Goal: Task Accomplishment & Management: Complete application form

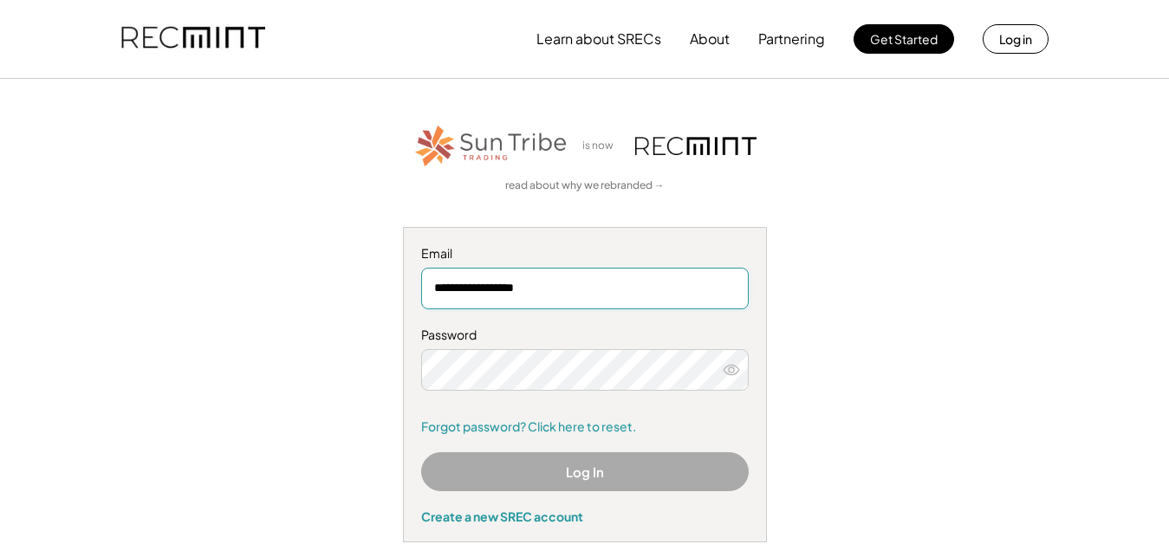
type input "**********"
click at [559, 238] on div "**********" at bounding box center [585, 384] width 364 height 315
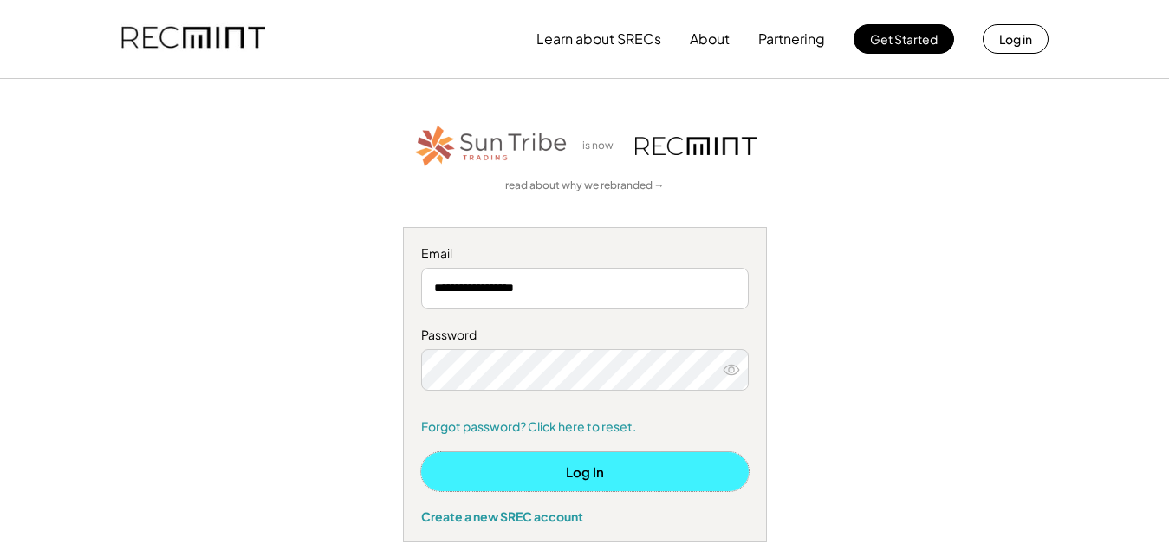
click at [621, 477] on button "Log In" at bounding box center [585, 471] width 328 height 39
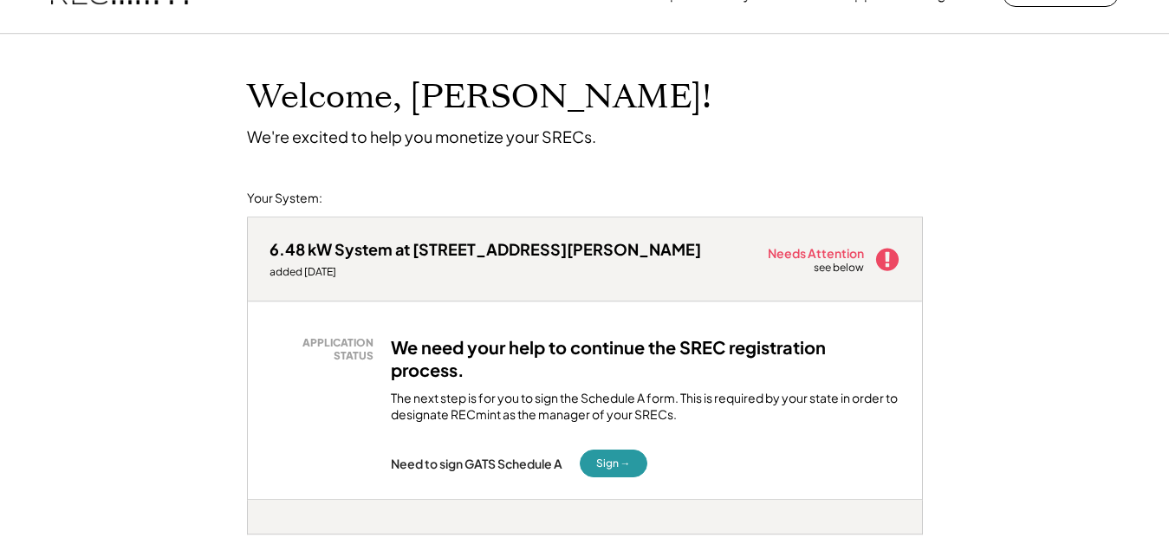
scroll to position [88, 0]
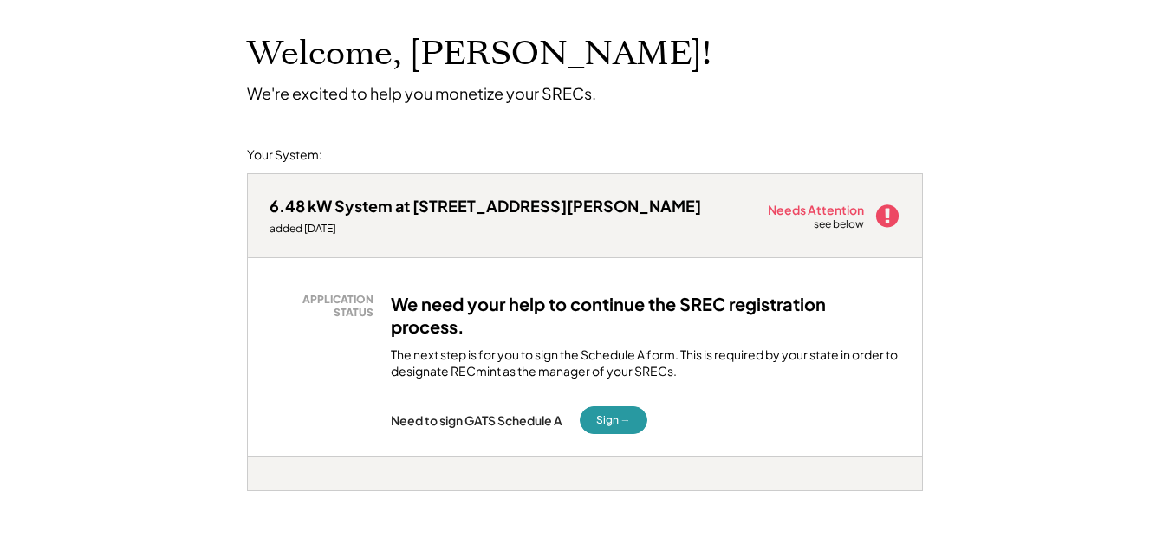
click at [469, 335] on h3 "We need your help to continue the SREC registration process." at bounding box center [646, 315] width 510 height 45
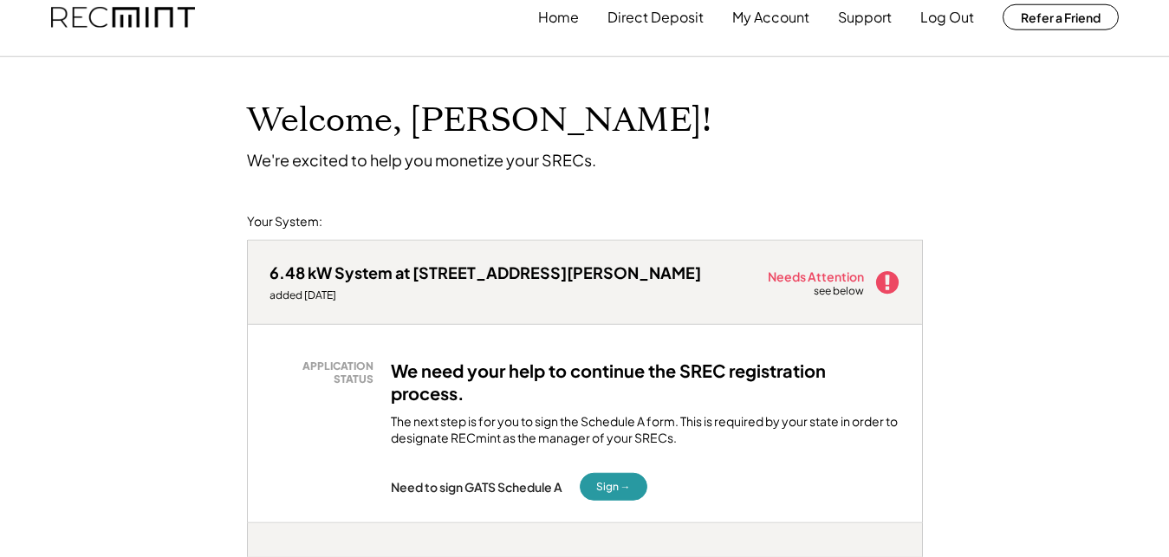
scroll to position [0, 0]
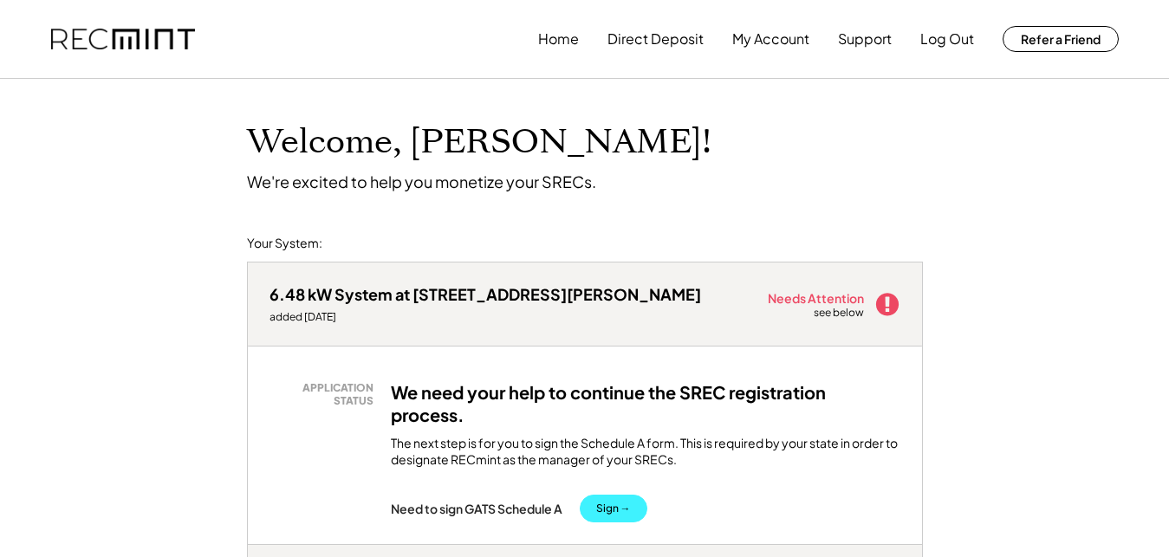
click at [608, 508] on button "Sign →" at bounding box center [614, 509] width 68 height 28
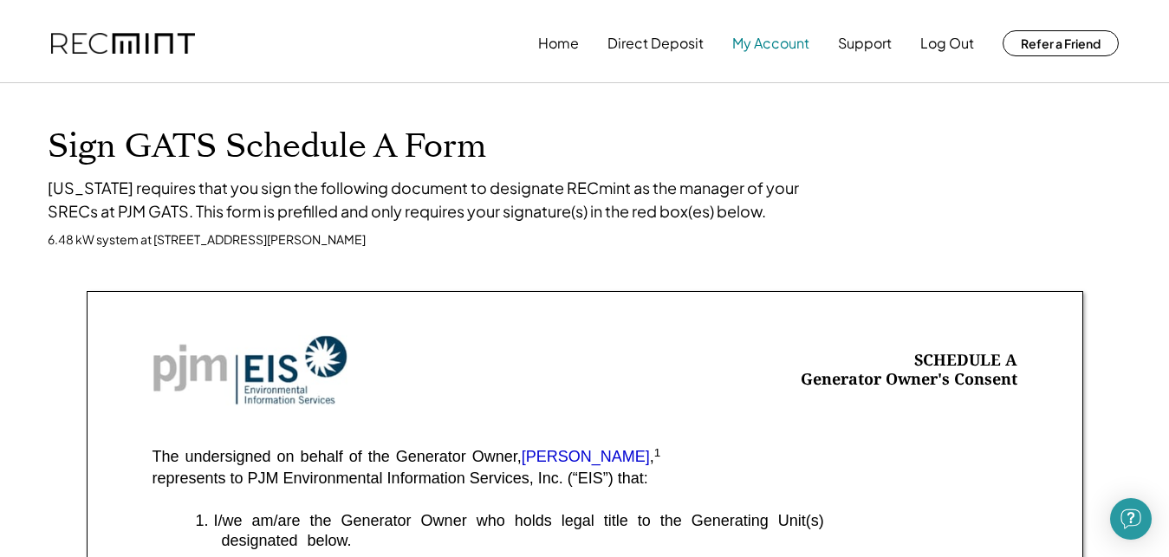
click at [751, 48] on button "My Account" at bounding box center [770, 43] width 77 height 35
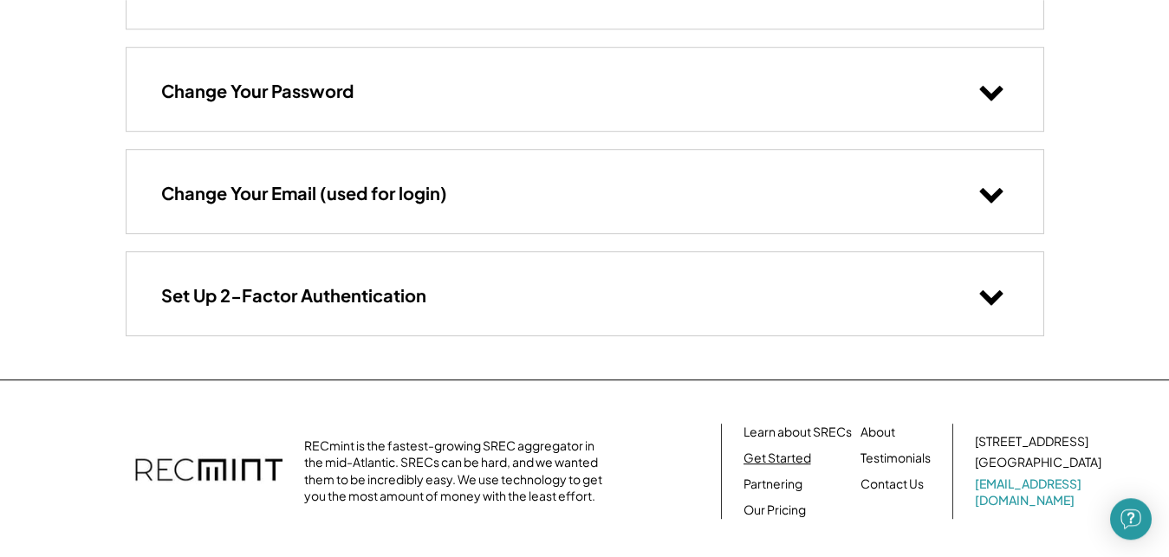
scroll to position [342, 0]
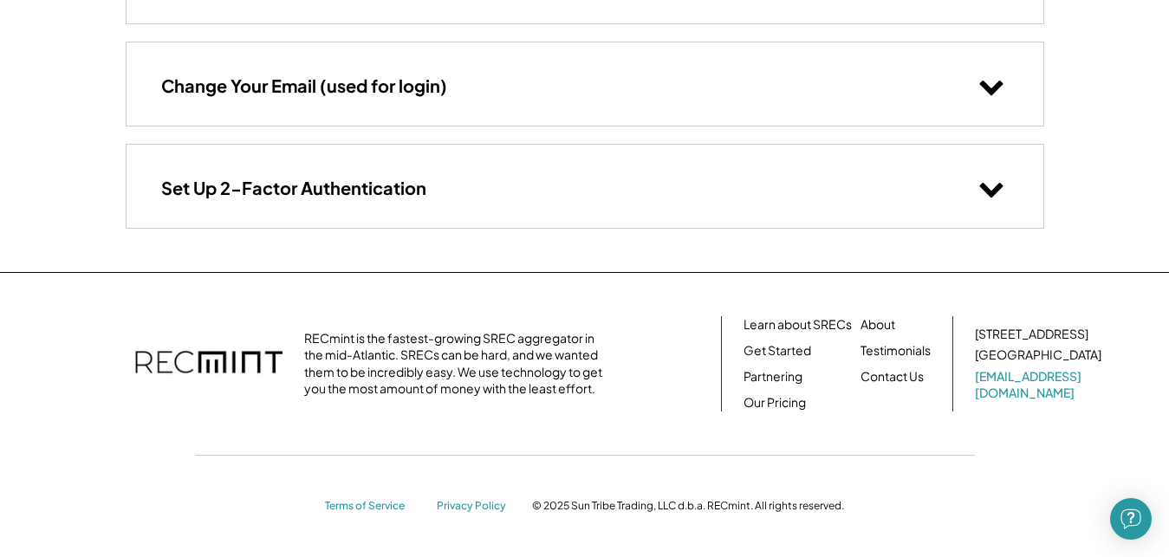
click at [996, 194] on icon at bounding box center [991, 188] width 26 height 26
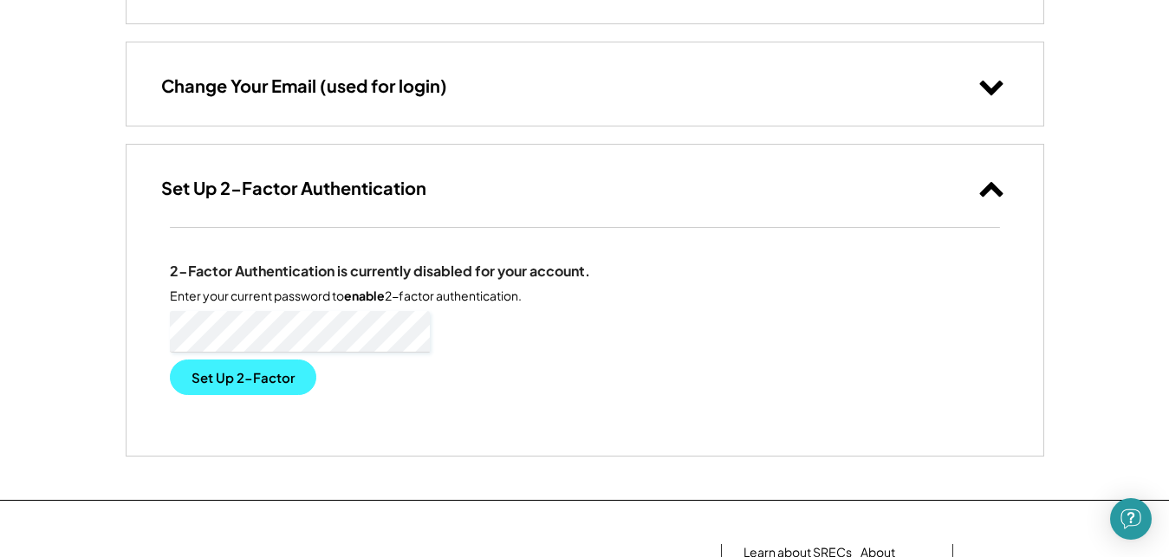
click at [238, 377] on button "Set Up 2-Factor" at bounding box center [243, 378] width 146 height 36
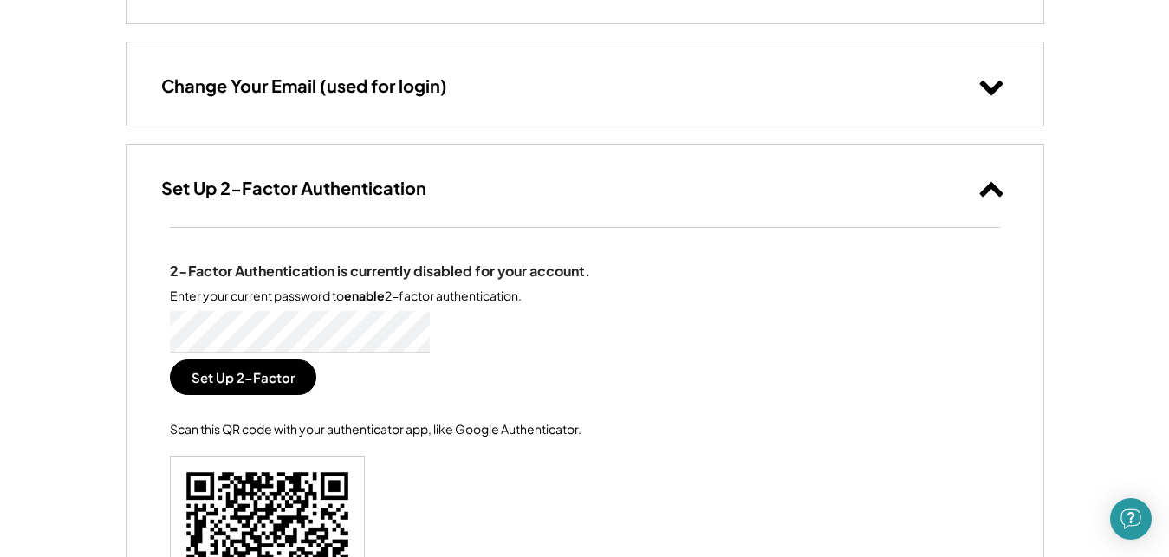
drag, startPoint x: 1000, startPoint y: 196, endPoint x: 992, endPoint y: 201, distance: 9.4
click at [999, 196] on use at bounding box center [990, 189] width 23 height 15
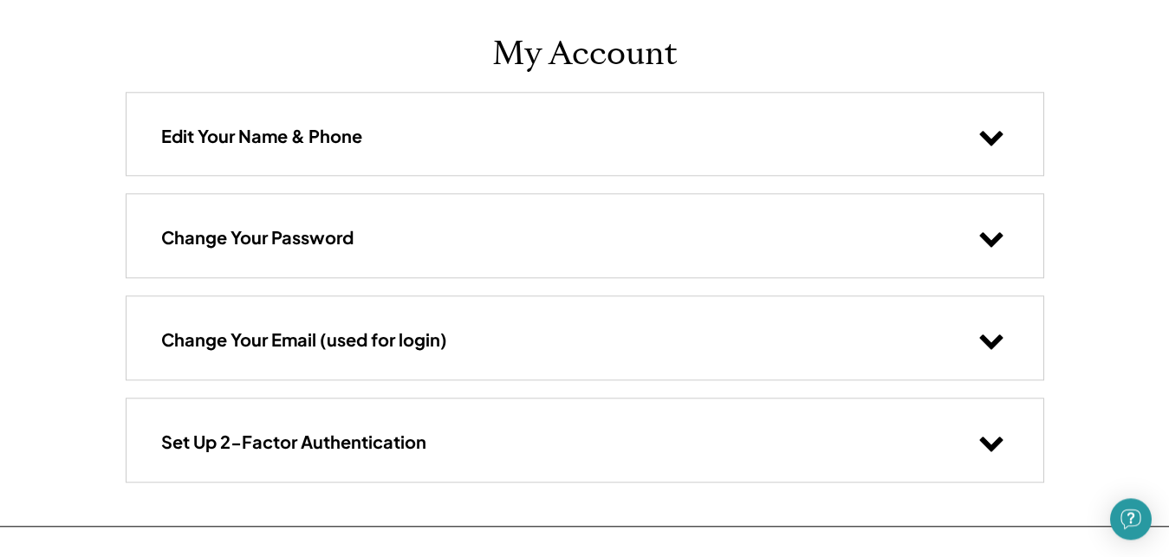
scroll to position [77, 0]
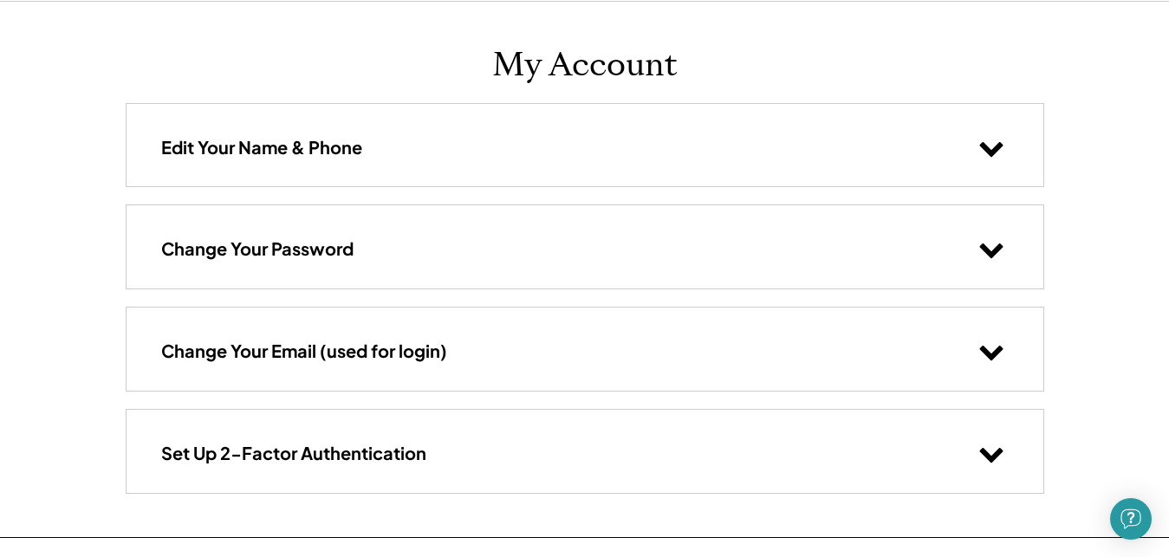
click at [985, 147] on use at bounding box center [990, 149] width 23 height 15
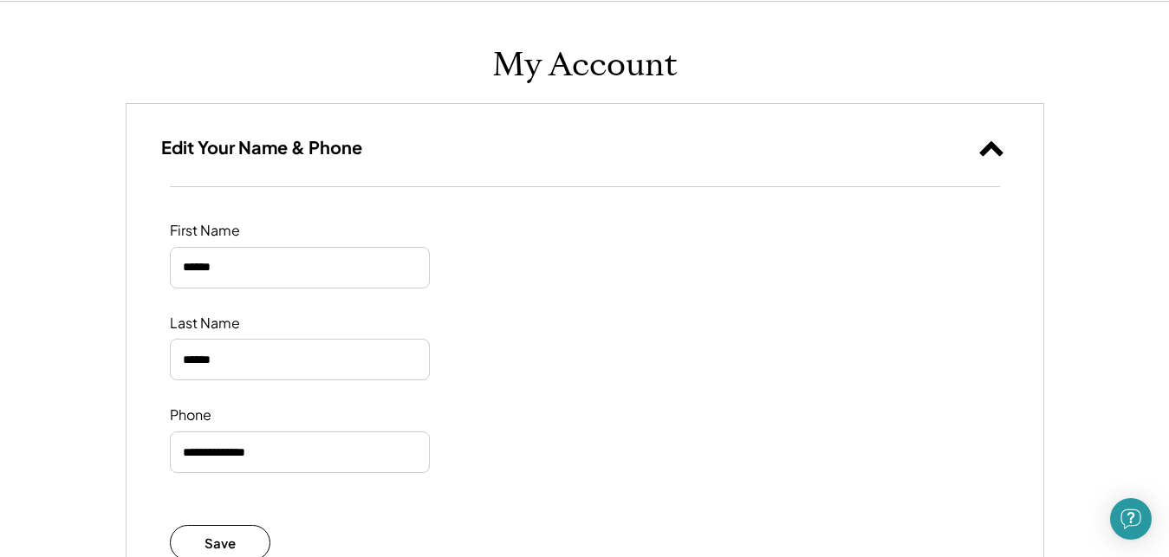
click at [993, 147] on use at bounding box center [990, 148] width 23 height 15
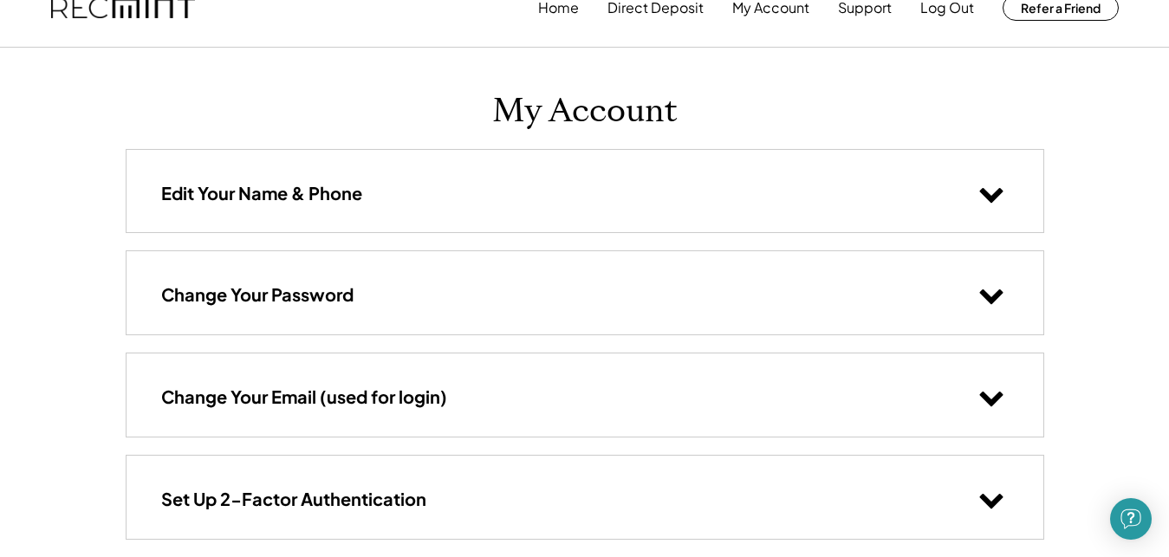
scroll to position [0, 0]
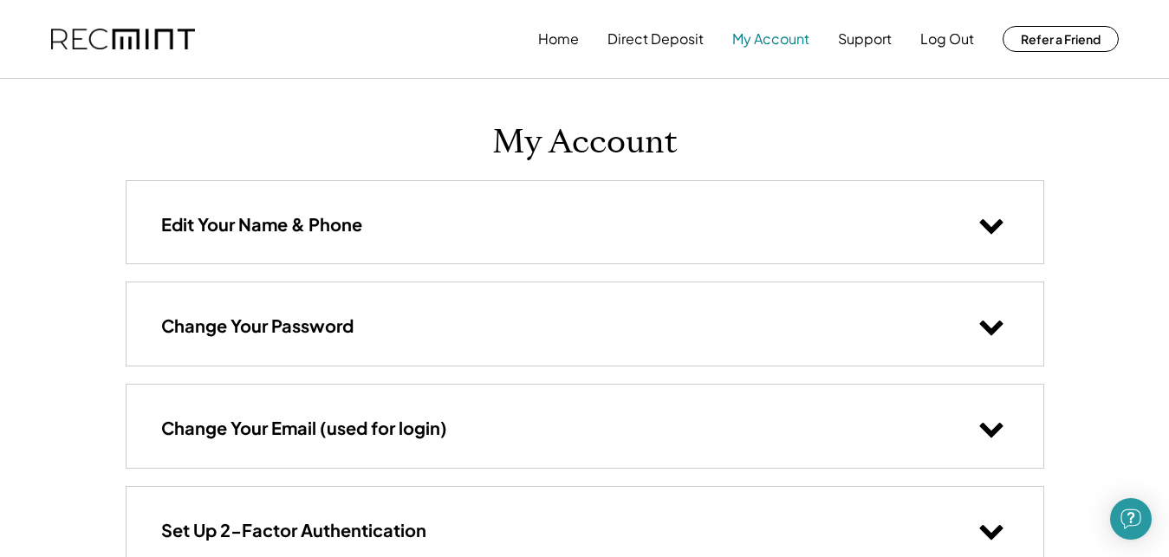
click at [774, 34] on button "My Account" at bounding box center [770, 39] width 77 height 35
click at [559, 37] on button "Home" at bounding box center [558, 39] width 41 height 35
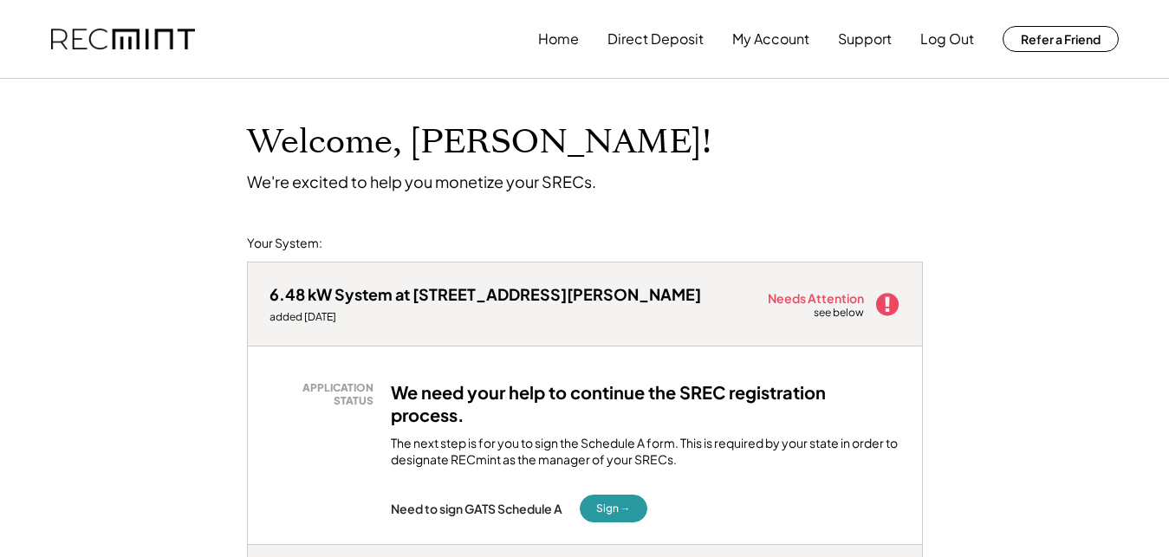
scroll to position [265, 0]
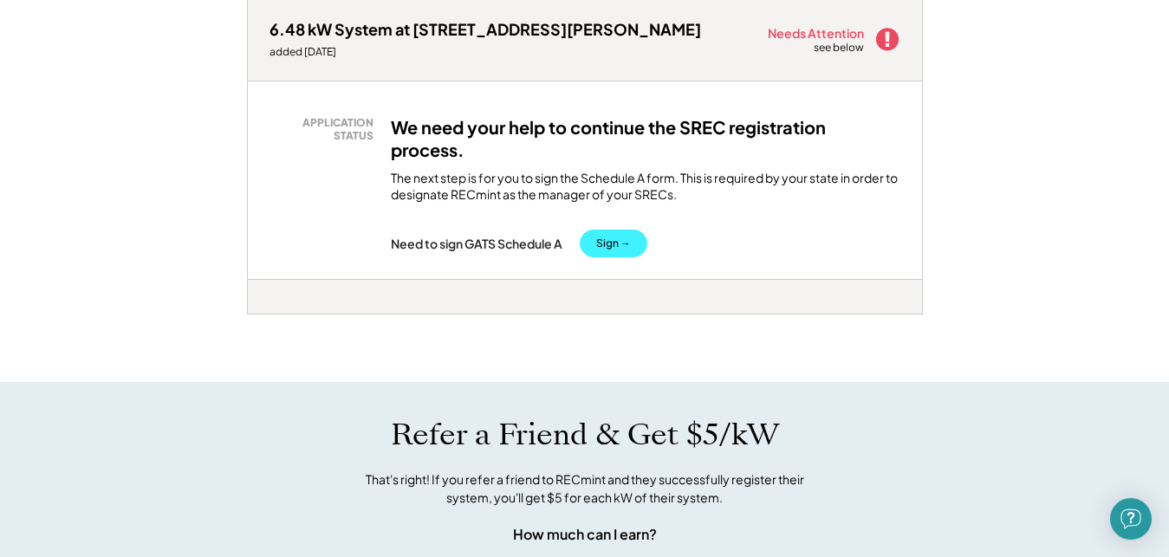
click at [610, 250] on button "Sign →" at bounding box center [614, 244] width 68 height 28
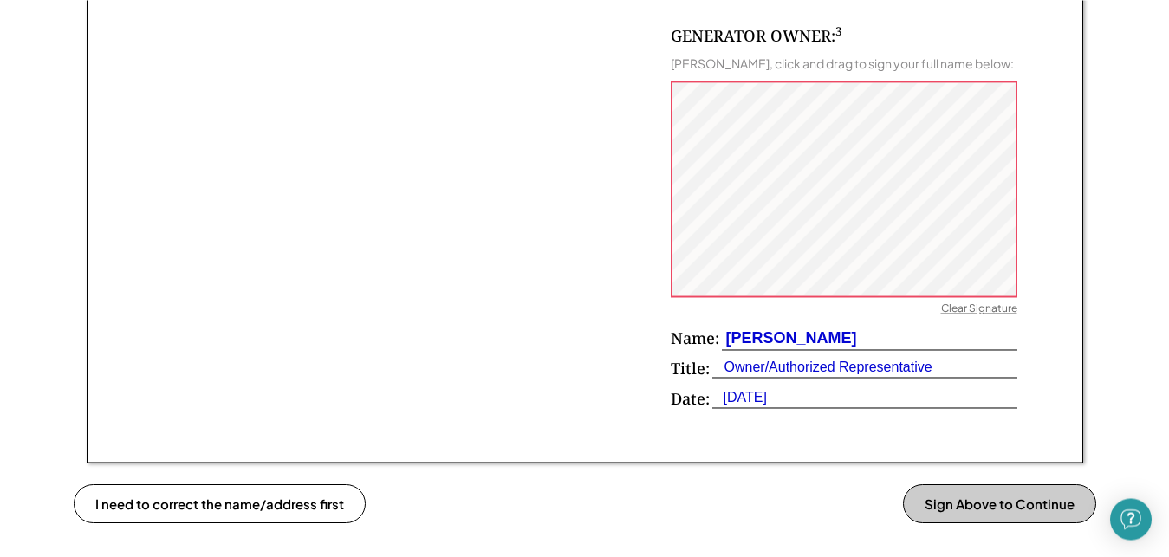
scroll to position [1149, 0]
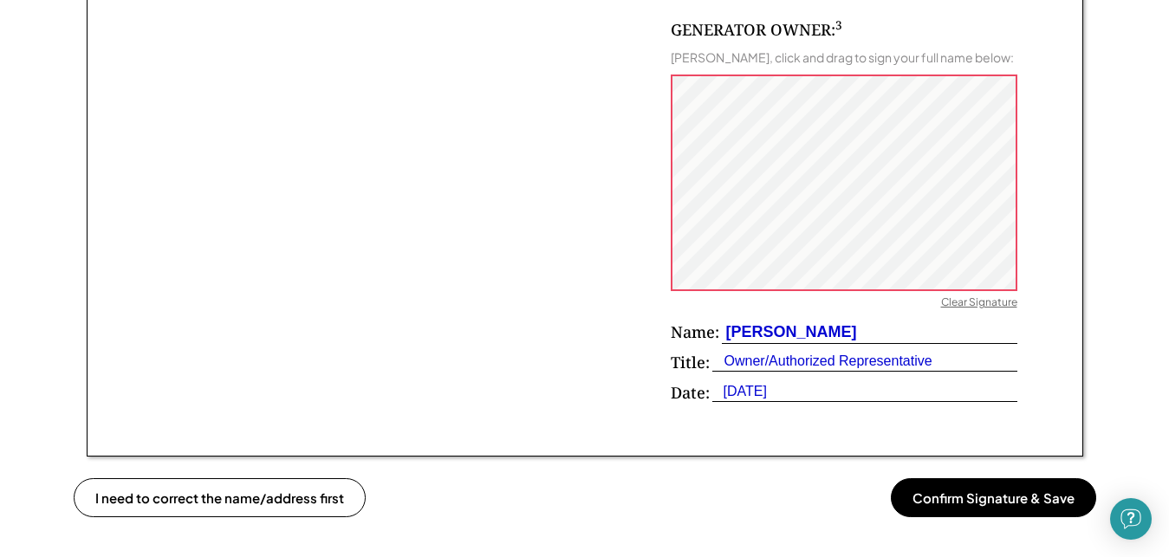
click at [972, 302] on div "Clear Signature" at bounding box center [979, 304] width 76 height 17
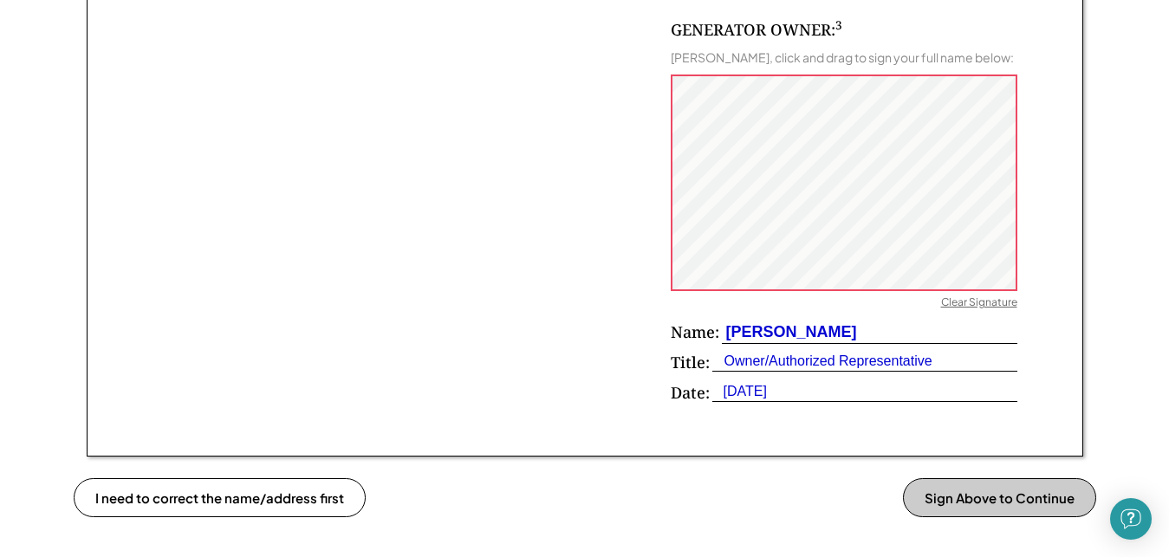
click at [640, 215] on div "GENERATOR OWNER: 3 [PERSON_NAME], click and drag to sign your full name below: …" at bounding box center [585, 189] width 865 height 445
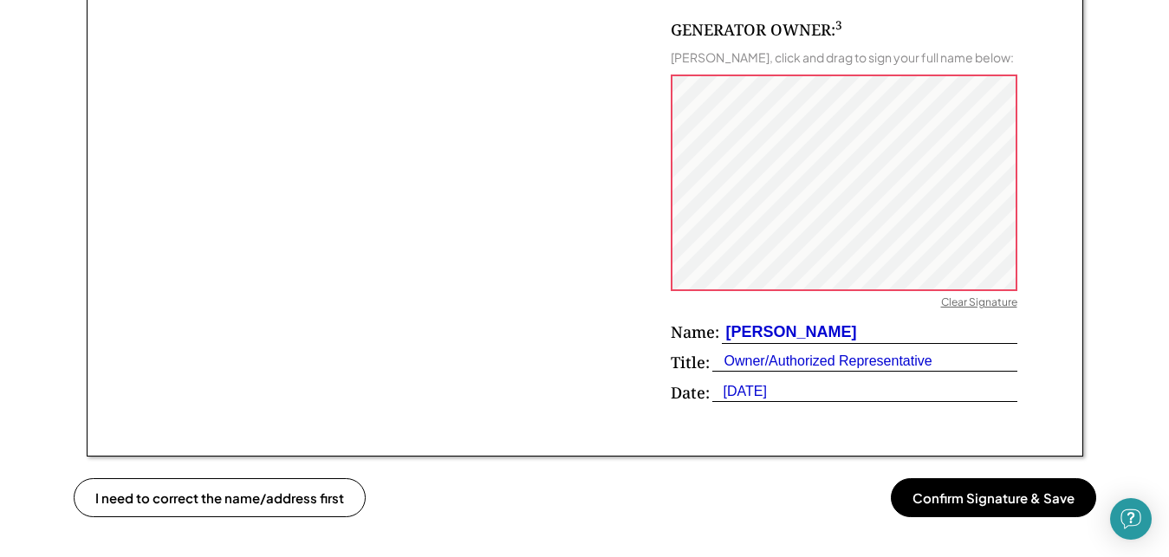
click at [972, 303] on div "Clear Signature" at bounding box center [979, 304] width 76 height 17
click at [983, 298] on div "Clear Signature" at bounding box center [979, 304] width 76 height 17
click at [963, 307] on div "Clear Signature" at bounding box center [979, 304] width 76 height 17
click at [970, 302] on div "Clear Signature" at bounding box center [979, 304] width 76 height 17
click at [1019, 495] on button "Confirm Signature & Save" at bounding box center [993, 497] width 205 height 39
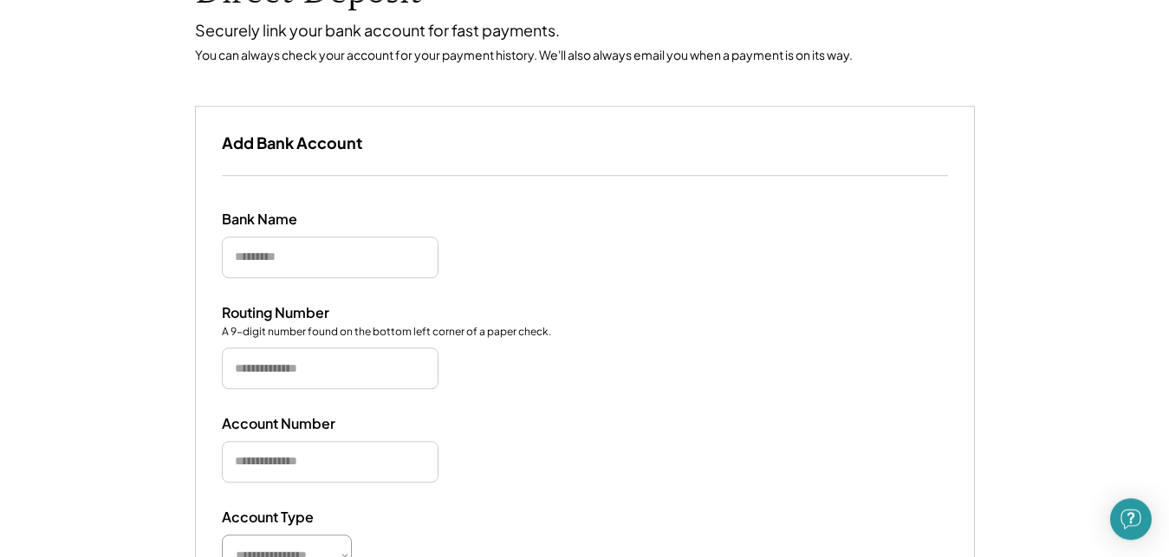
scroll to position [177, 0]
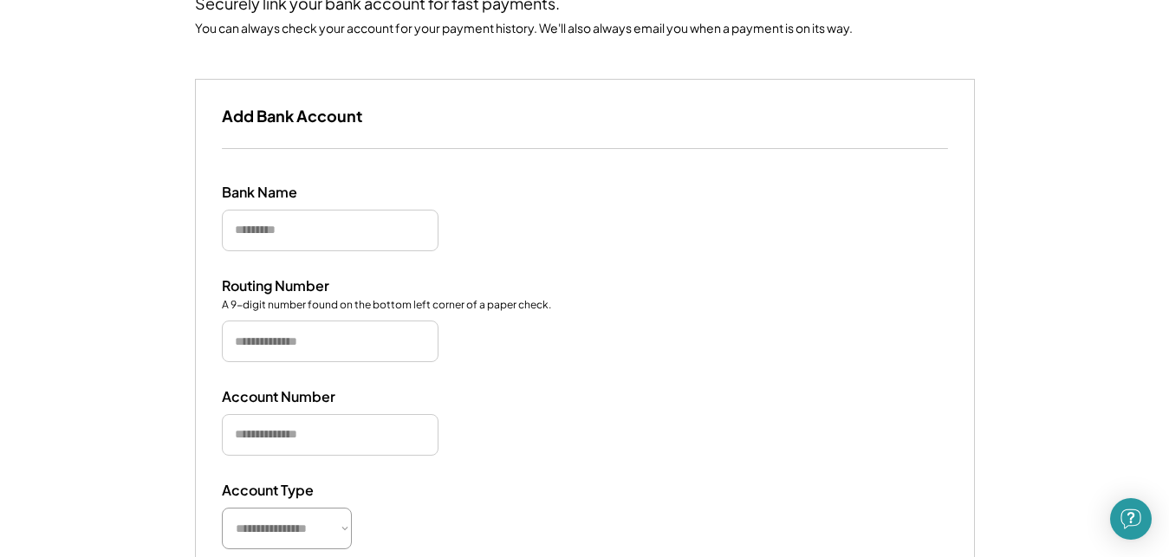
click at [290, 233] on input "input" at bounding box center [330, 231] width 217 height 42
click at [342, 228] on input "input" at bounding box center [330, 231] width 217 height 42
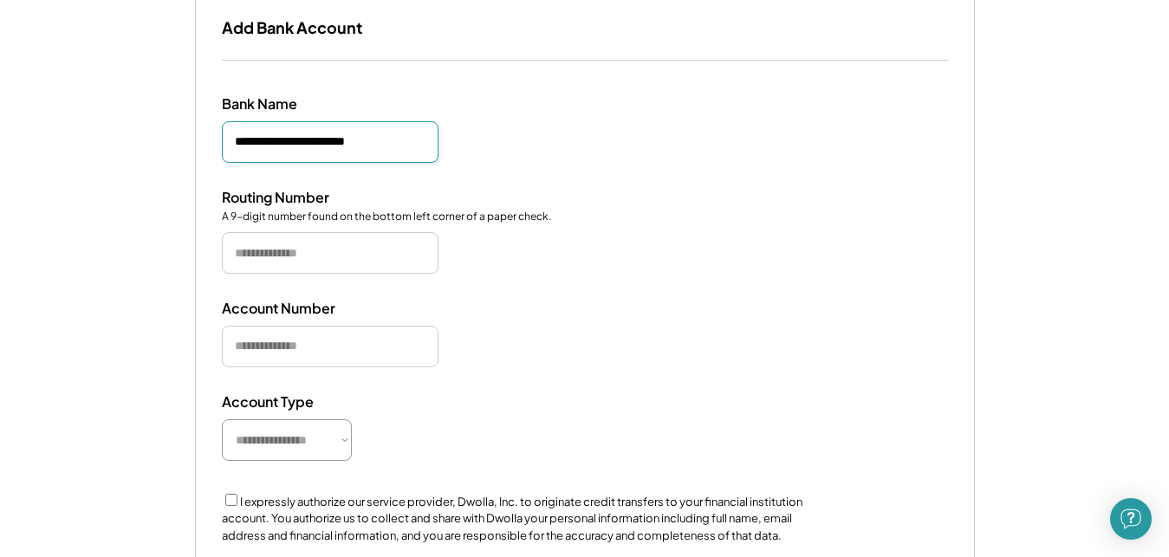
type input "**********"
click at [384, 256] on input "input" at bounding box center [330, 253] width 217 height 42
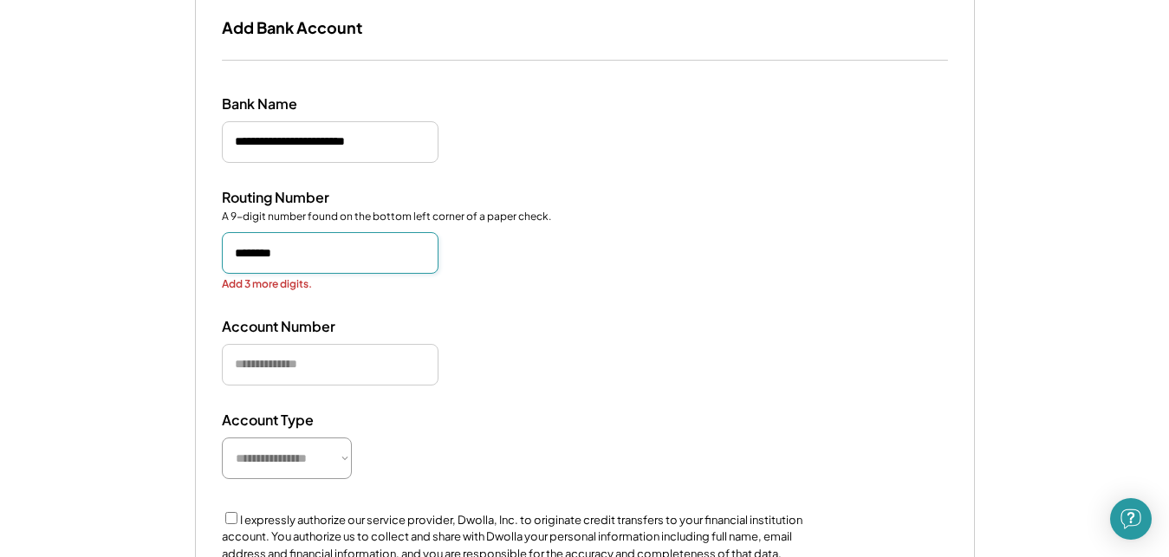
type input "*********"
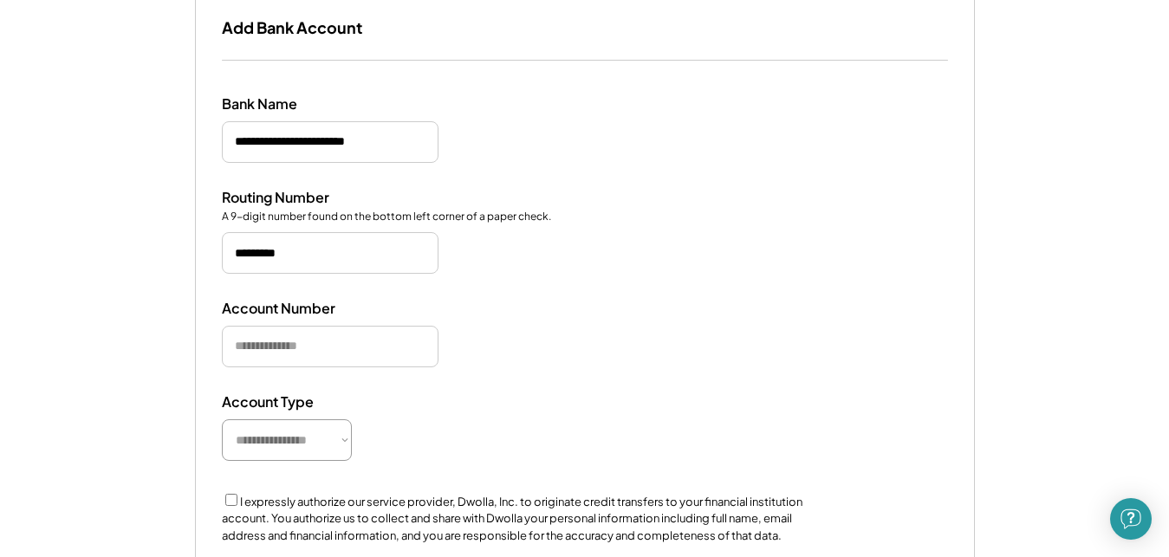
click at [492, 326] on div "Account Number" at bounding box center [585, 334] width 726 height 68
click at [324, 348] on input "input" at bounding box center [330, 347] width 217 height 42
type input "**********"
click at [222, 419] on select "**********" at bounding box center [287, 440] width 130 height 42
select select "**********"
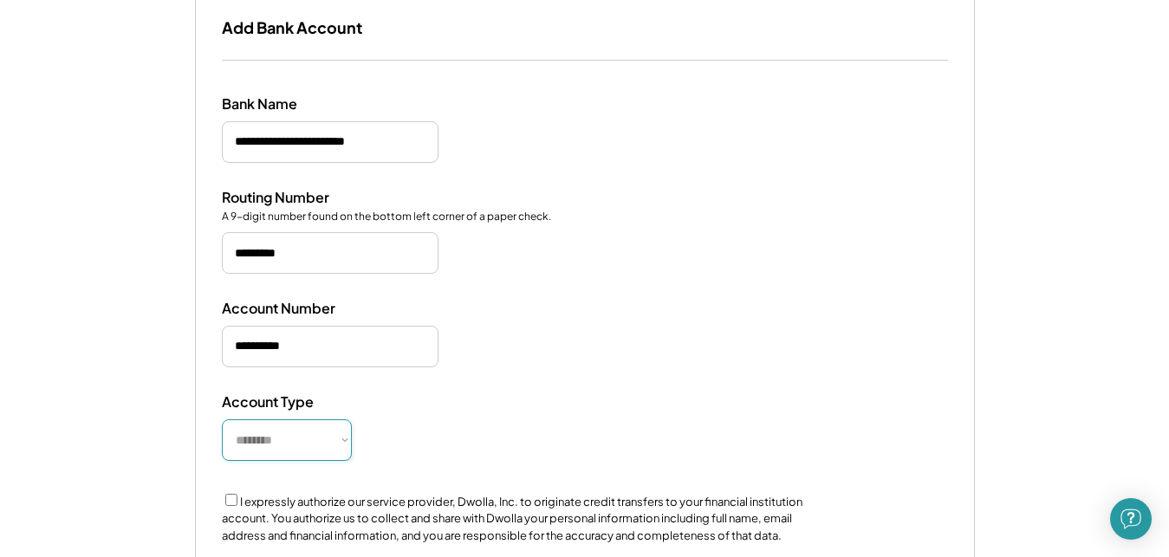
click option "********" at bounding box center [0, 0] width 0 height 0
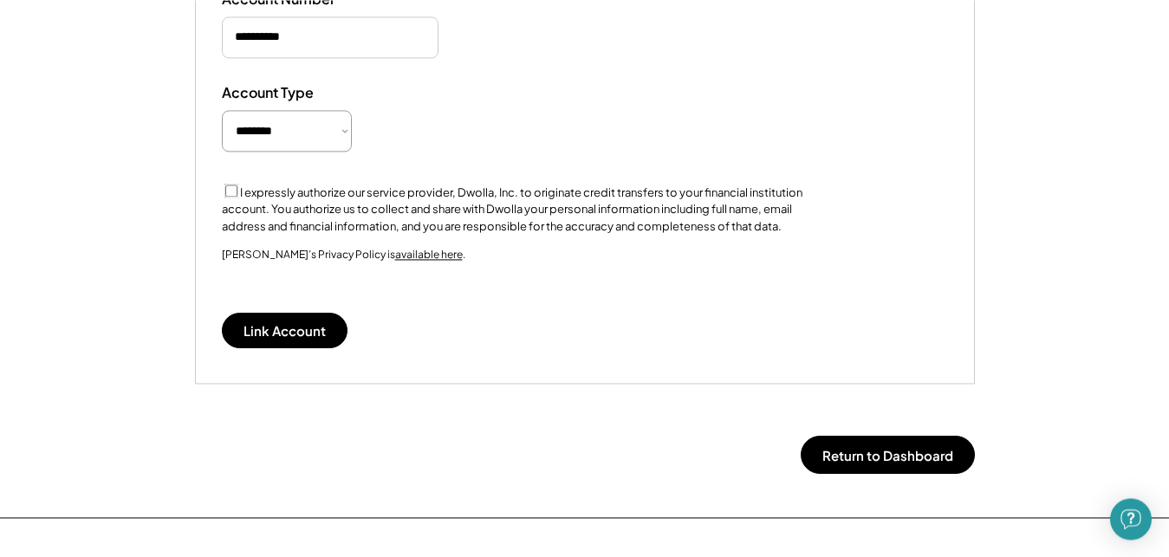
scroll to position [619, 0]
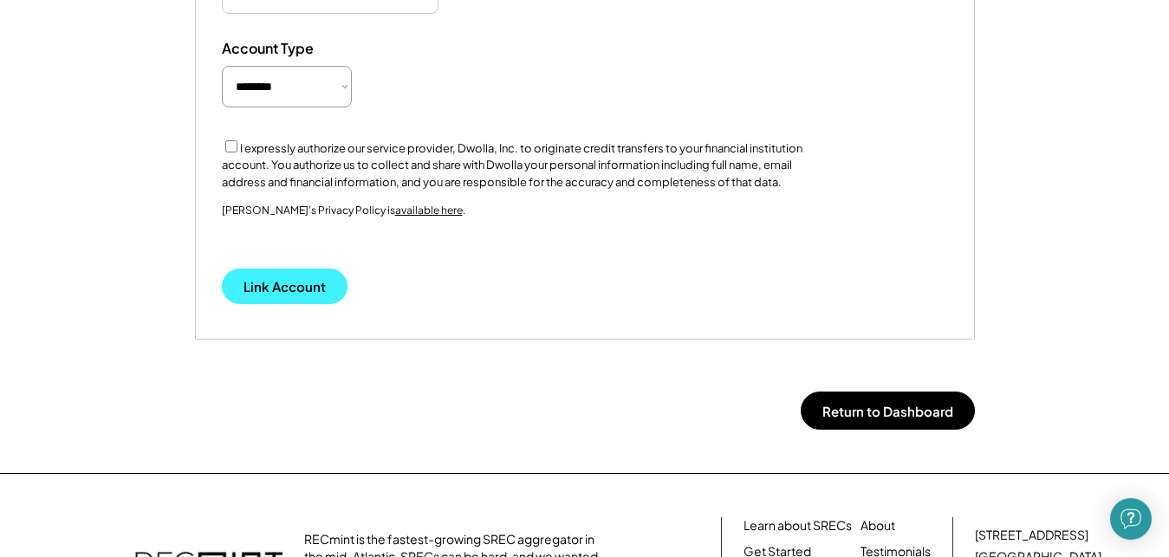
click at [294, 283] on button "Link Account" at bounding box center [285, 287] width 126 height 36
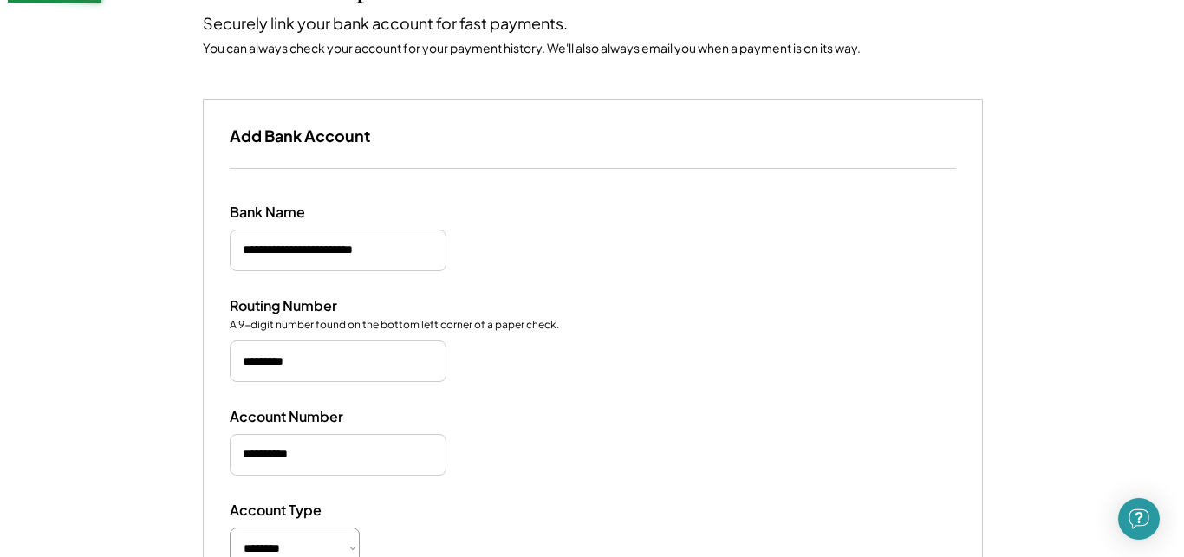
scroll to position [122, 0]
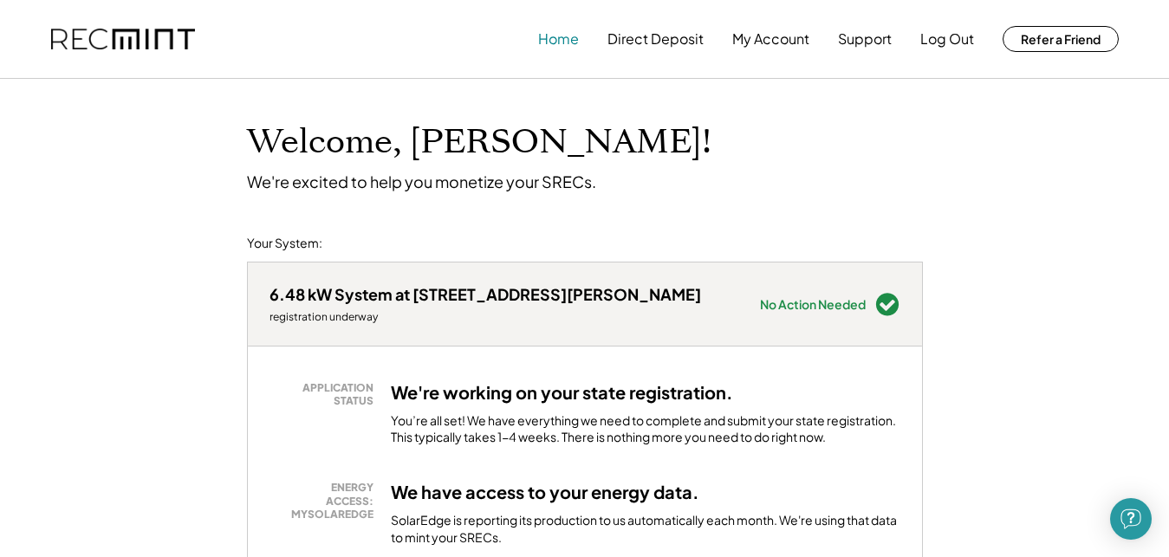
click at [553, 42] on button "Home" at bounding box center [558, 39] width 41 height 35
click at [562, 35] on button "Home" at bounding box center [558, 39] width 41 height 35
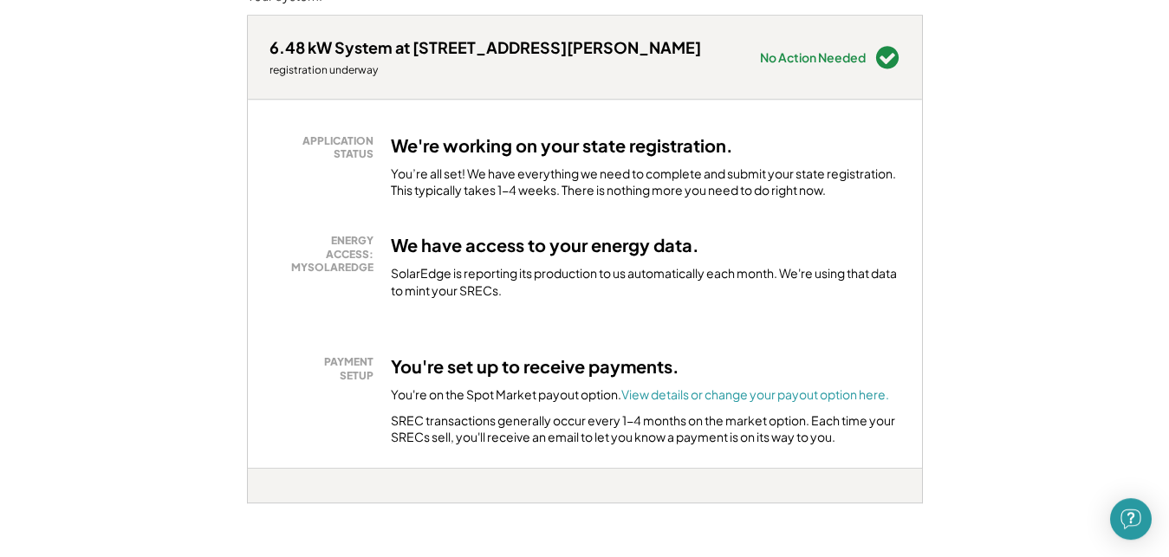
scroll to position [354, 0]
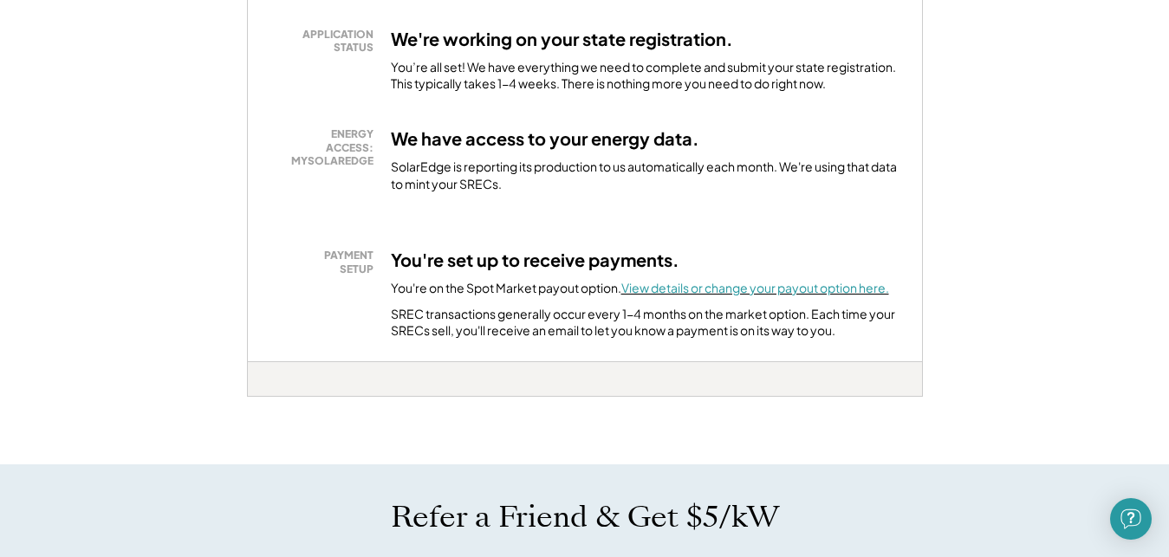
click at [812, 290] on font "View details or change your payout option here." at bounding box center [755, 288] width 268 height 16
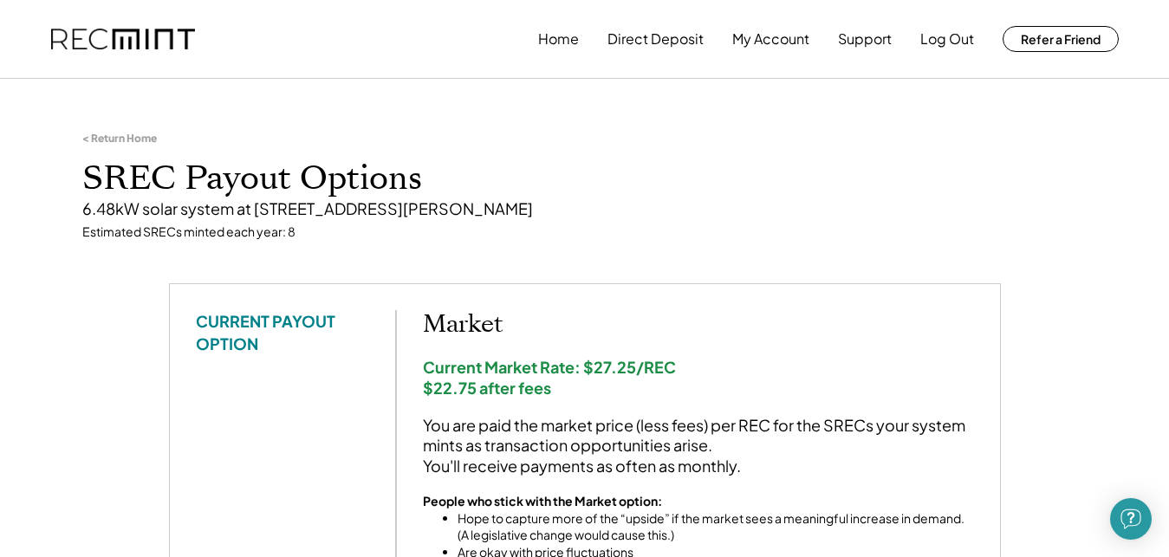
click at [132, 137] on div "< Return Home" at bounding box center [119, 139] width 75 height 14
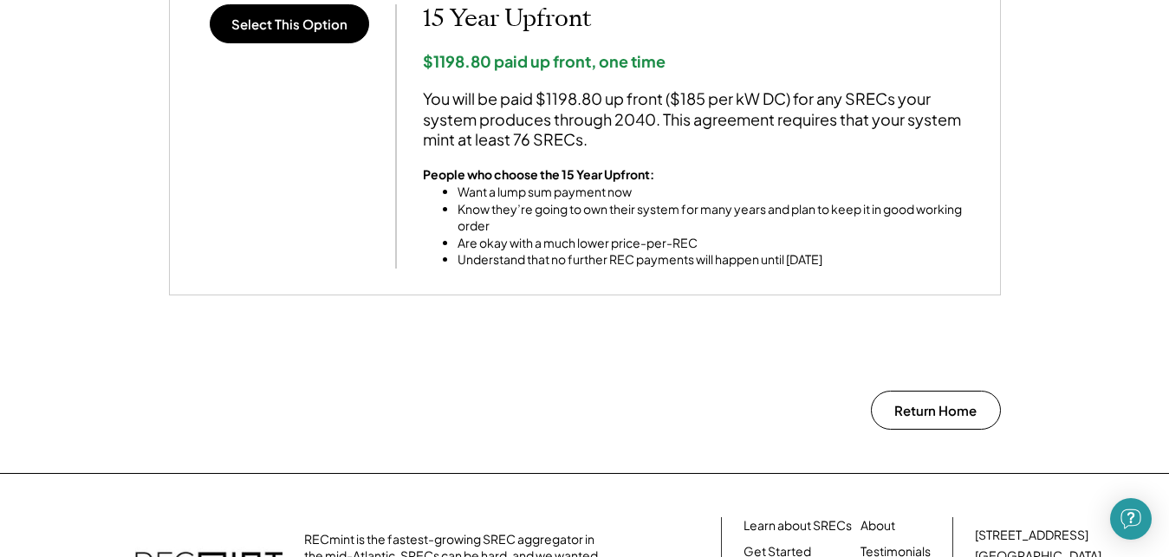
scroll to position [1810, 0]
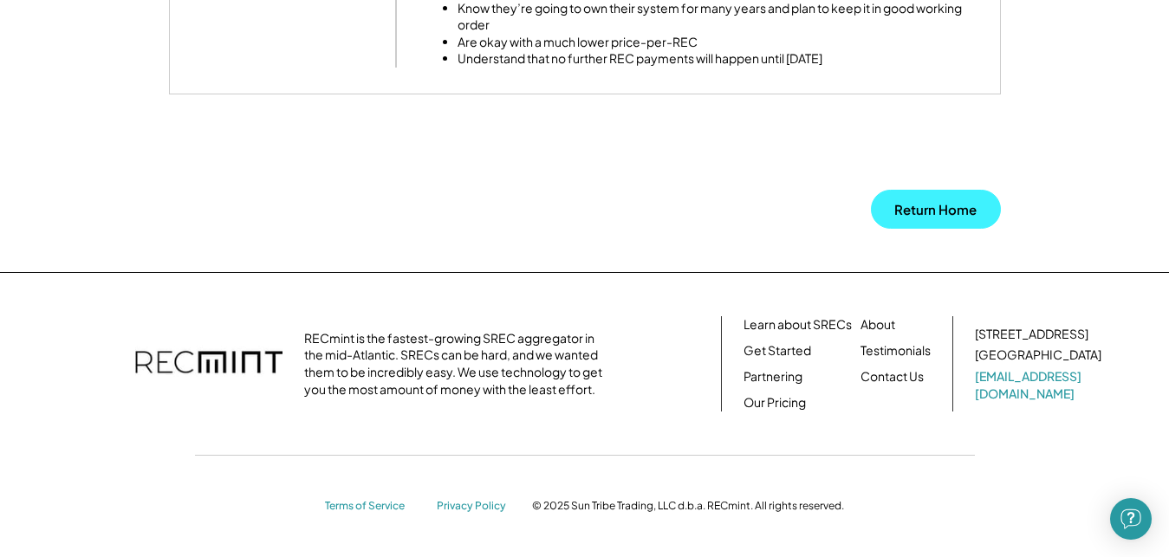
click at [940, 214] on button "Return Home" at bounding box center [936, 209] width 130 height 39
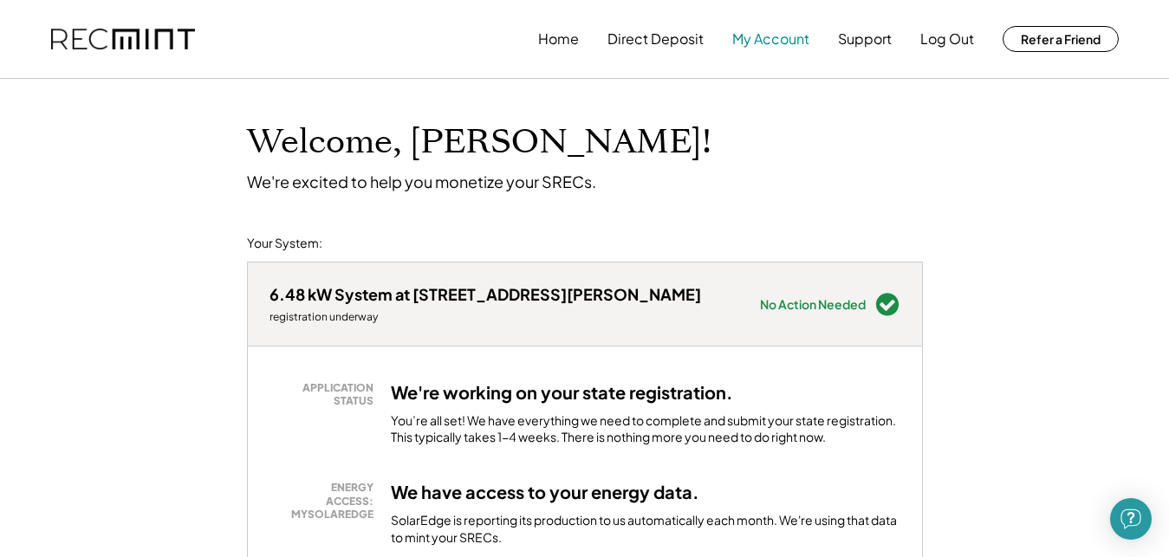
click at [780, 37] on button "My Account" at bounding box center [770, 39] width 77 height 35
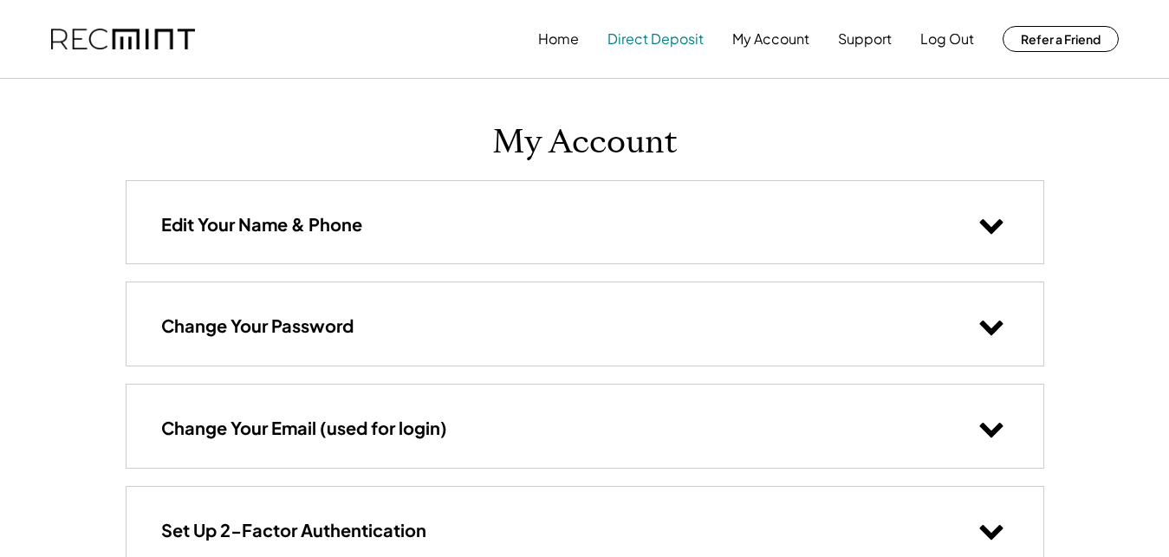
click at [645, 37] on button "Direct Deposit" at bounding box center [656, 39] width 96 height 35
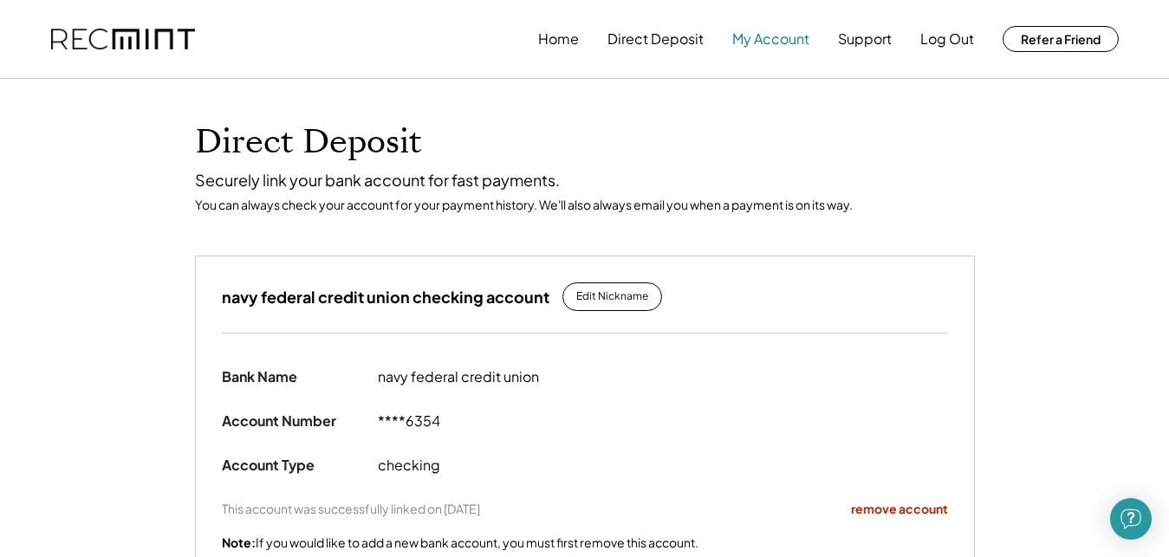
click at [761, 37] on button "My Account" at bounding box center [770, 39] width 77 height 35
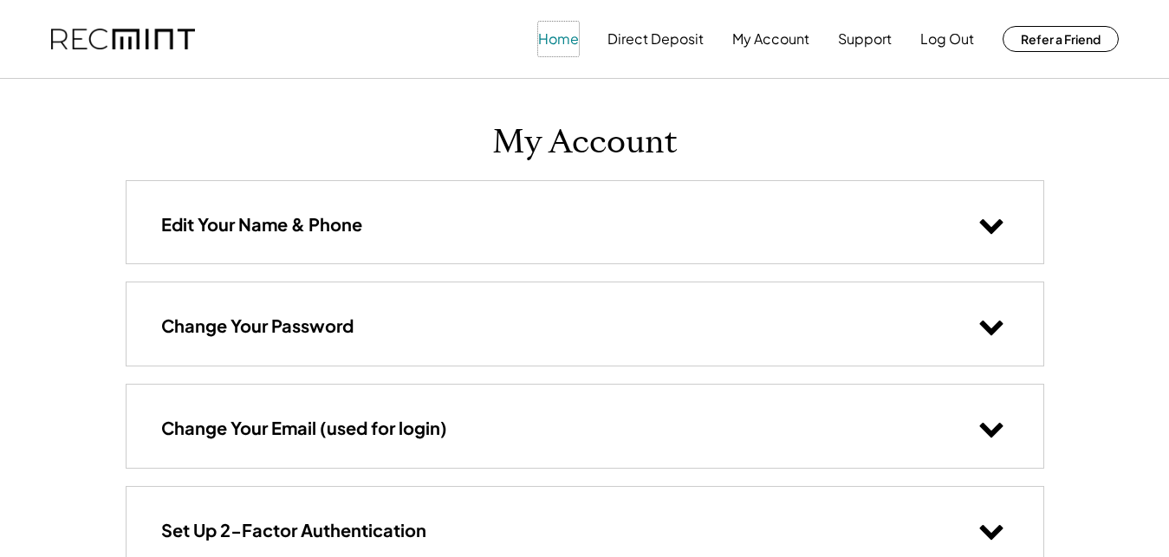
click at [563, 46] on button "Home" at bounding box center [558, 39] width 41 height 35
